Goal: Information Seeking & Learning: Learn about a topic

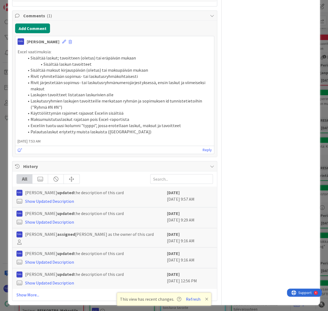
scroll to position [617, 0]
click at [32, 291] on link "Show More..." at bounding box center [114, 294] width 196 height 6
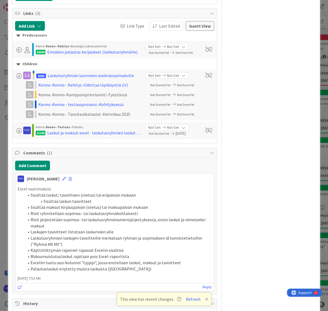
scroll to position [463, 0]
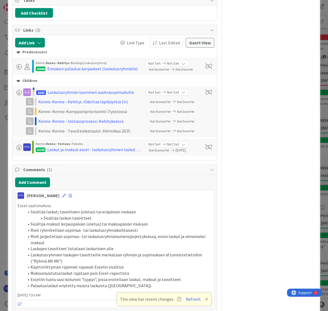
click at [69, 194] on span at bounding box center [70, 196] width 3 height 4
click at [73, 220] on button "Delete" at bounding box center [81, 221] width 20 height 10
type textarea "x"
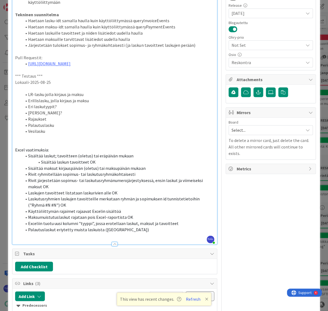
scroll to position [221, 0]
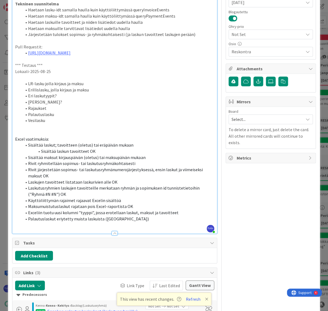
click at [185, 212] on li "Exceliin tuotu uusi kolumni "tyyppi", jossa erotellaan laskut, maksut ja tavoit…" at bounding box center [118, 212] width 192 height 6
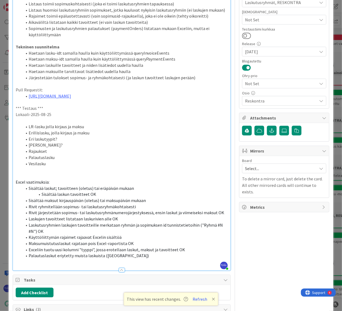
scroll to position [0, 0]
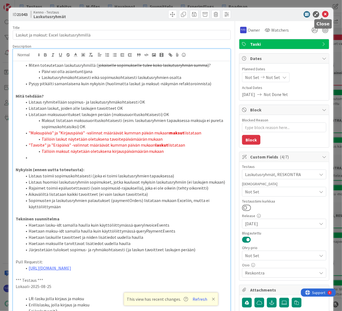
click at [322, 14] on icon at bounding box center [325, 14] width 6 height 6
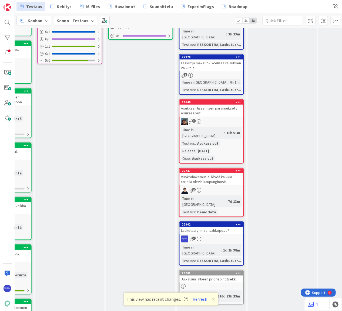
scroll to position [270, 335]
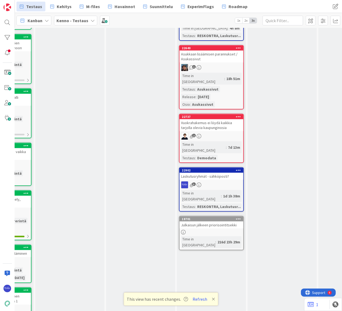
click at [216, 173] on div "Laskutusryhmät - sähköposti?" at bounding box center [212, 176] width 64 height 7
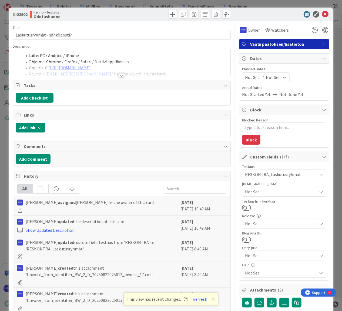
drag, startPoint x: 120, startPoint y: 75, endPoint x: 134, endPoint y: 93, distance: 22.9
click at [121, 74] on div at bounding box center [122, 75] width 6 height 4
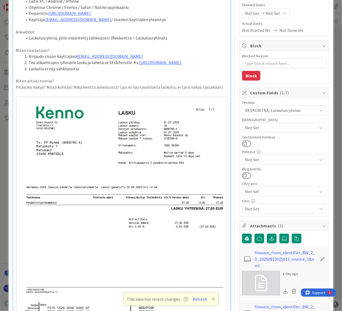
scroll to position [24, 0]
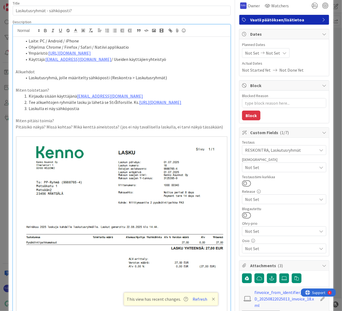
click at [180, 59] on li "Käyttäjä: [EMAIL_ADDRESS][DOMAIN_NAME] / Useiden käyttäjien yhteistyö" at bounding box center [125, 59] width 206 height 6
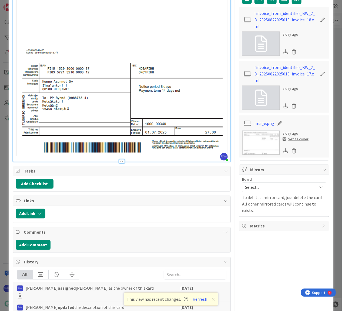
scroll to position [368, 0]
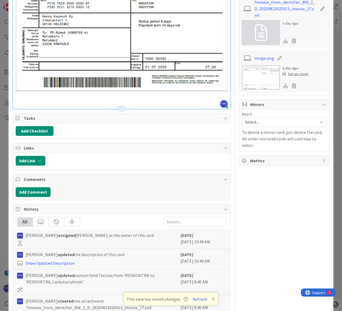
type textarea "x"
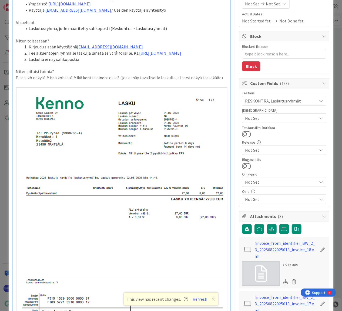
scroll to position [0, 0]
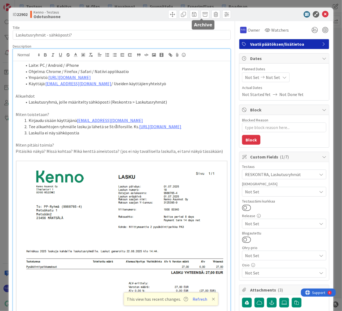
click at [203, 14] on span at bounding box center [205, 14] width 9 height 9
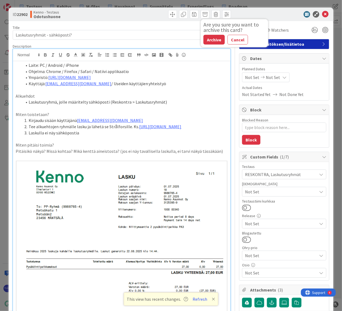
click at [207, 41] on button "Archive" at bounding box center [213, 40] width 21 height 10
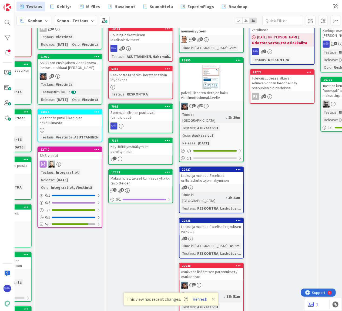
scroll to position [123, 335]
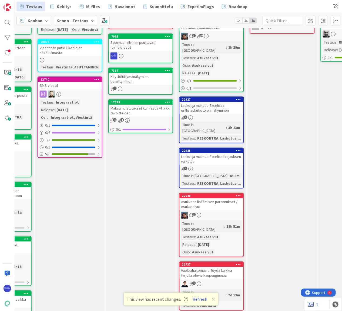
click at [215, 102] on div "Laskut ja maksut -Excelissä erillislaskutietojen näkyminen" at bounding box center [212, 108] width 64 height 12
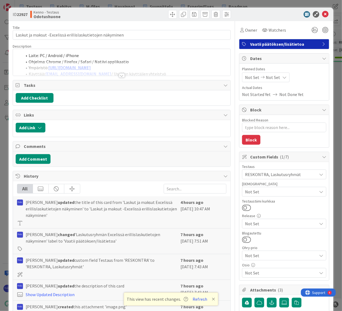
type textarea "x"
click at [120, 76] on div at bounding box center [122, 75] width 6 height 4
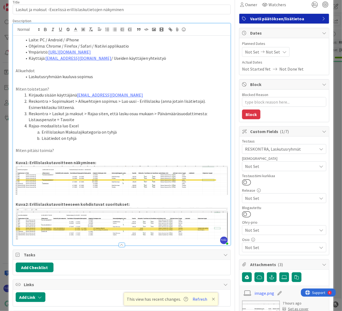
scroll to position [24, 0]
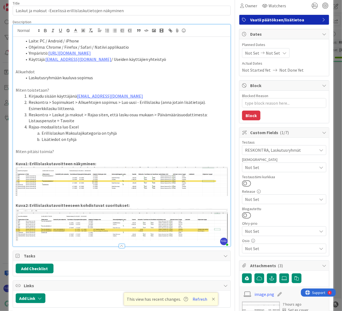
click at [135, 130] on li "Erillislaskun Maksulajikategoria on tyhjä" at bounding box center [125, 133] width 206 height 6
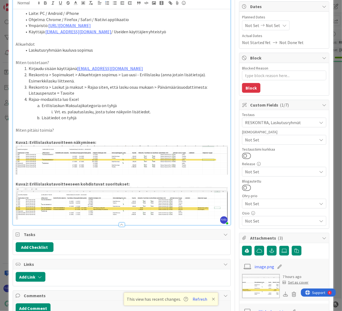
scroll to position [123, 0]
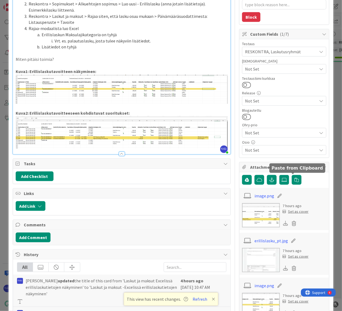
click at [281, 179] on icon at bounding box center [283, 179] width 5 height 4
click at [279, 175] on input "file" at bounding box center [279, 175] width 0 height 0
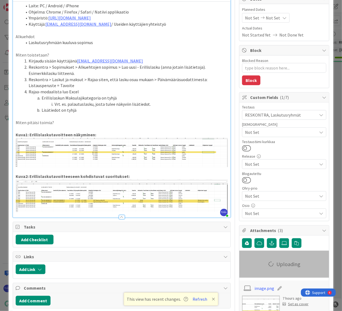
scroll to position [0, 0]
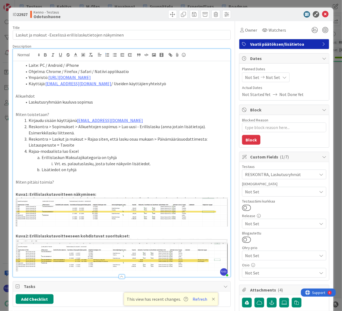
click at [156, 163] on li "Vrt. es. palautuslasku, josta tulee näkyviin lisätiedot." at bounding box center [125, 163] width 206 height 6
click at [167, 163] on li "Vrt. es. palautuslasku, josta tulee näkyviin lisätiedot. (Ks. liite 'palautusla…" at bounding box center [125, 163] width 206 height 6
click at [173, 168] on li "Lisätiedot on tyhjä" at bounding box center [125, 169] width 206 height 6
click at [41, 168] on li "Lisätiedot on tyhjä" at bounding box center [125, 169] width 206 height 6
click at [82, 168] on li "Erillislaskun Lisätiedot on tyhjä" at bounding box center [125, 169] width 206 height 6
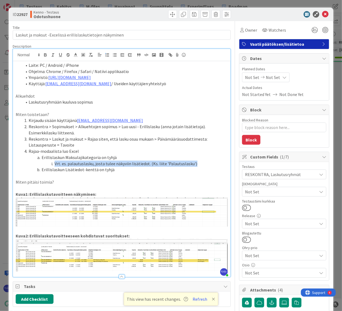
drag, startPoint x: 54, startPoint y: 162, endPoint x: 199, endPoint y: 162, distance: 145.3
click at [199, 162] on li "Vrt. es. palautuslasku, josta tulee näkyviin lisätiedot. (Ks. liite 'Palautusla…" at bounding box center [125, 163] width 206 height 6
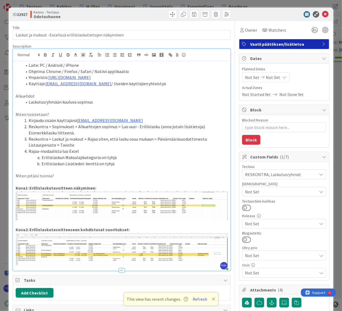
click at [116, 162] on li "Erillislaskun Lisätiedot-kenttä on tyhjä" at bounding box center [125, 163] width 206 height 6
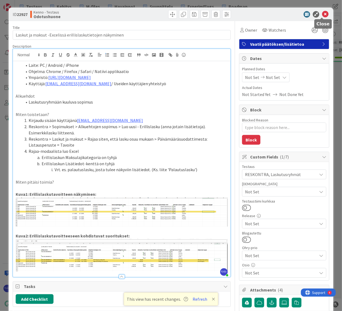
click at [323, 14] on icon at bounding box center [325, 14] width 6 height 6
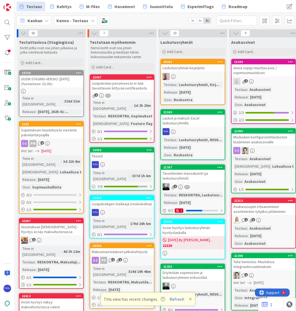
click at [200, 119] on div "Laskut ja maksut: Excel laskutusryhmillä" at bounding box center [193, 121] width 64 height 12
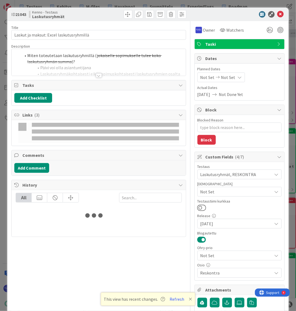
type textarea "x"
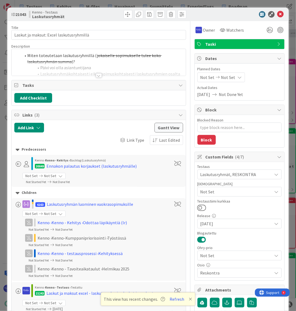
click at [98, 75] on div at bounding box center [99, 75] width 6 height 4
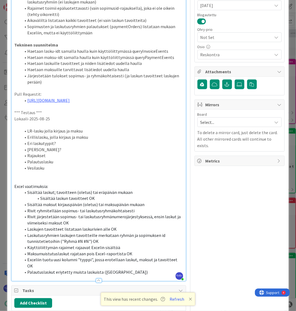
scroll to position [246, 0]
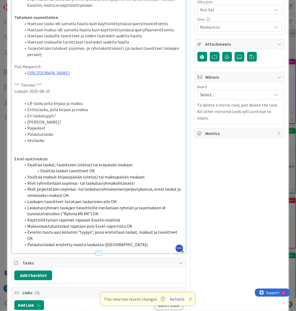
click at [135, 242] on li "Palautuslaskut eriytetty muista laskuista ([GEOGRAPHIC_DATA])" at bounding box center [102, 245] width 162 height 6
click at [138, 181] on li "Rivit ryhmitellään sopimus- tai laskutusryhmäkohtaisesti" at bounding box center [102, 183] width 162 height 6
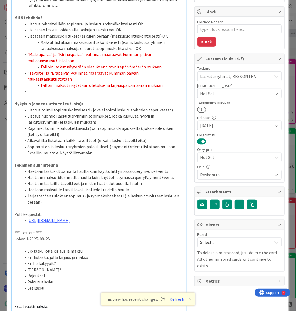
scroll to position [0, 0]
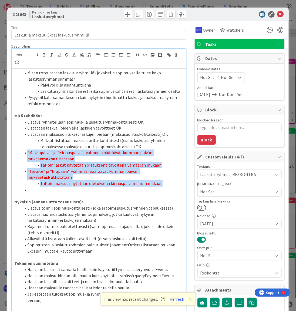
drag, startPoint x: 27, startPoint y: 151, endPoint x: 174, endPoint y: 186, distance: 150.5
click at [174, 186] on ol "Listaus ryhmitellään sopimus- ja laskutusryhmäkohtaisesti OK Listataan laskut, …" at bounding box center [98, 156] width 169 height 74
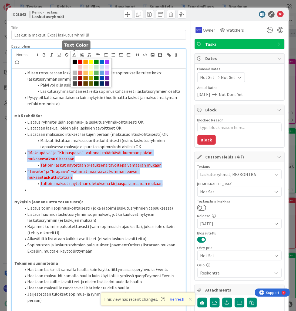
click at [75, 54] on polyline at bounding box center [74, 54] width 2 height 2
click at [75, 61] on span at bounding box center [75, 62] width 4 height 4
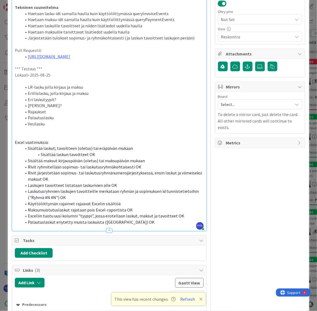
scroll to position [238, 0]
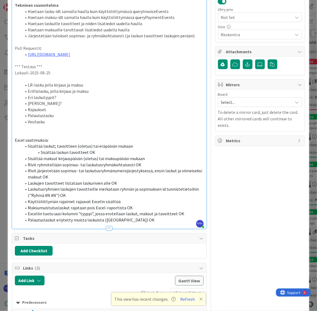
click at [138, 217] on li "Palautuslaskut eriytetty muista laskuista ([GEOGRAPHIC_DATA]) OK" at bounding box center [112, 220] width 182 height 6
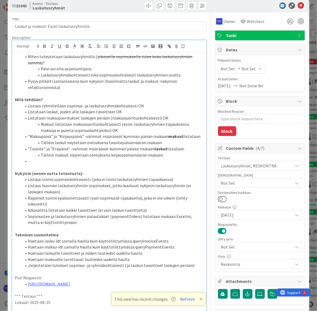
scroll to position [0, 0]
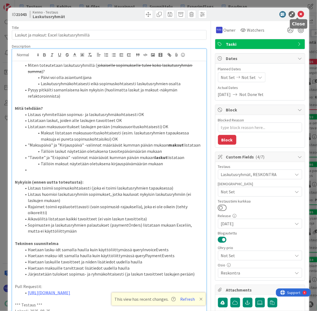
click at [299, 15] on icon at bounding box center [301, 14] width 6 height 6
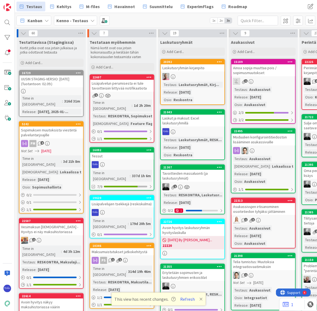
click at [188, 127] on link "21043 Laskut ja maksut: Excel laskutusryhmillä Testaus : Laskutusryhmät, RESK..…" at bounding box center [192, 134] width 65 height 51
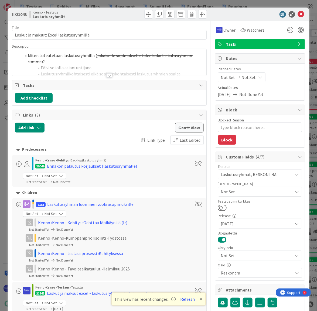
type textarea "x"
click at [109, 73] on div at bounding box center [109, 75] width 6 height 4
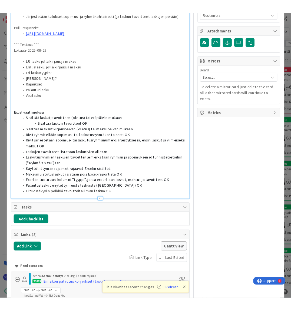
scroll to position [262, 0]
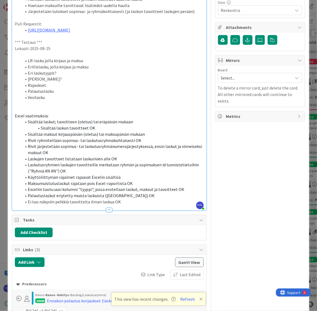
click at [67, 95] on li "Vesilasku" at bounding box center [112, 98] width 182 height 6
click at [67, 88] on li "Palautuslasku" at bounding box center [112, 91] width 182 height 6
click at [66, 76] on li "[PERSON_NAME]?" at bounding box center [112, 79] width 182 height 6
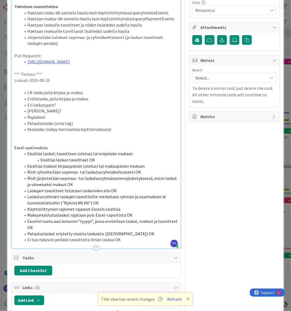
scroll to position [294, 0]
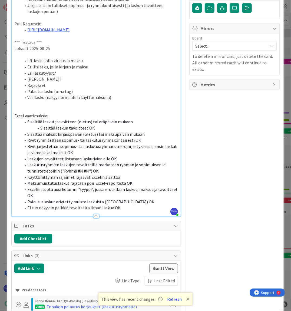
click at [125, 207] on li "Ei tuo näkyviin pelkkiä tavoitteita ilman laskua OK" at bounding box center [99, 208] width 157 height 6
click at [61, 77] on li "[PERSON_NAME]?" at bounding box center [99, 79] width 157 height 6
click at [68, 71] on li "Eri laskutyypit?" at bounding box center [99, 73] width 157 height 6
click at [60, 84] on li "Rajaukset" at bounding box center [99, 85] width 157 height 6
click at [65, 70] on li "Eri laskutyypit?" at bounding box center [99, 73] width 157 height 6
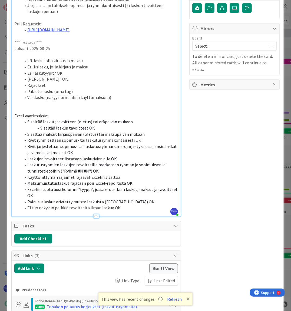
click at [105, 65] on li "Erillislasku, jolla kirjaus ja maksu" at bounding box center [99, 67] width 157 height 6
click at [118, 97] on li "Vesilasku (näkyy normaalina käyttömaksuna)" at bounding box center [99, 97] width 157 height 6
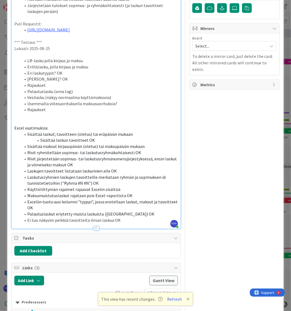
type textarea "x"
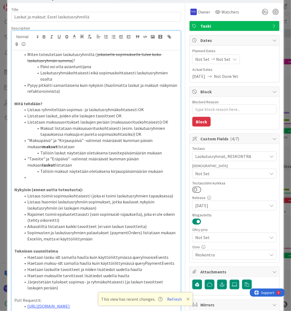
scroll to position [0, 0]
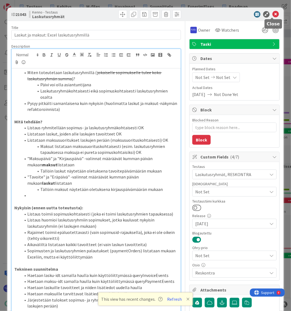
click at [272, 14] on icon at bounding box center [275, 14] width 6 height 6
